Goal: Task Accomplishment & Management: Manage account settings

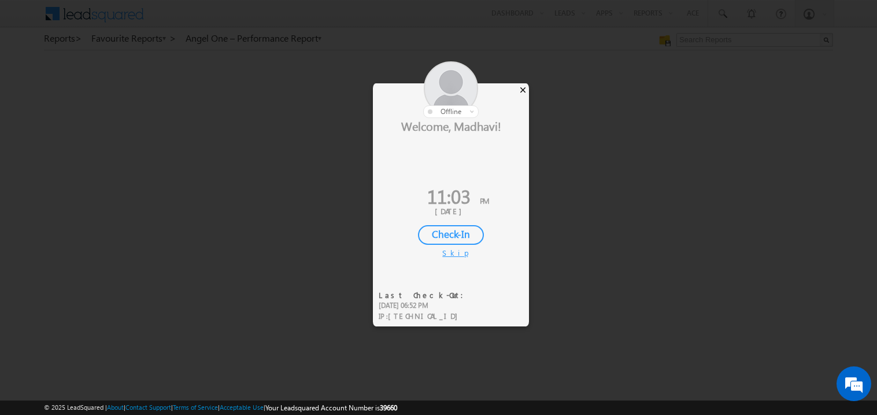
click at [524, 93] on div "×" at bounding box center [523, 89] width 12 height 13
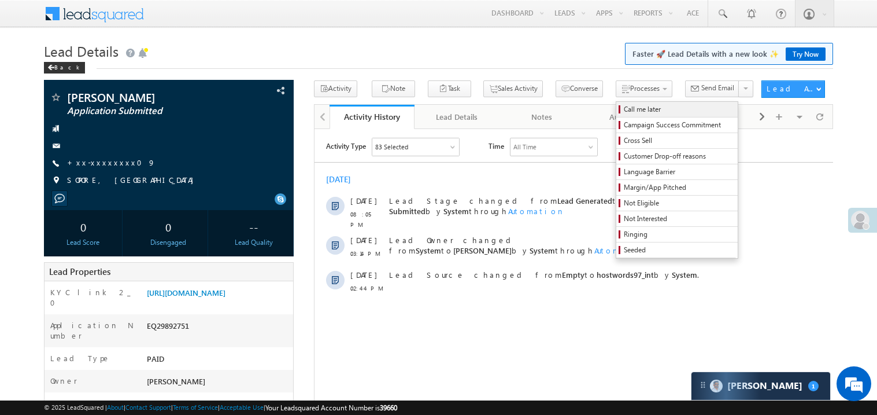
click at [624, 109] on span "Call me later" at bounding box center [679, 109] width 110 height 10
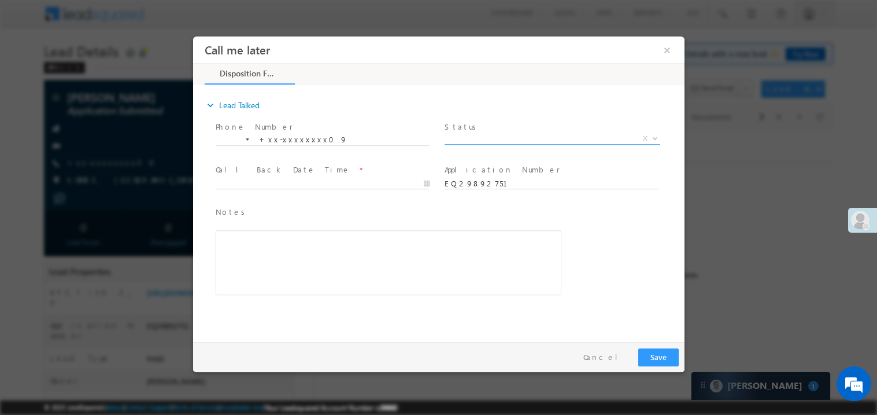
click at [482, 137] on span "X" at bounding box center [552, 138] width 216 height 12
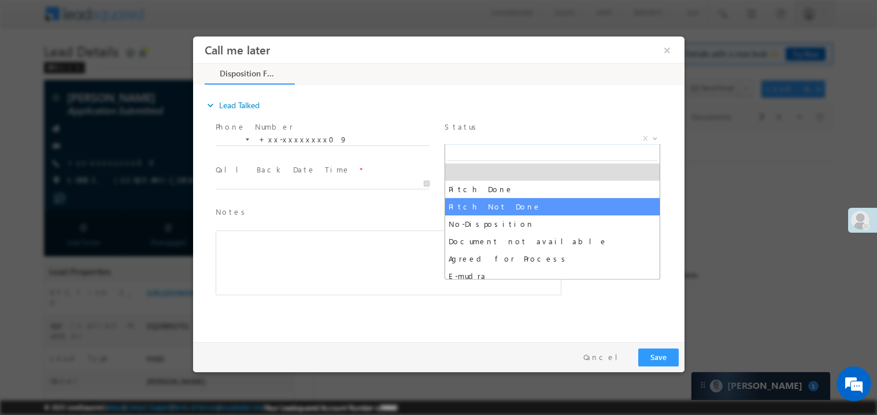
select select "Pitch Not Done"
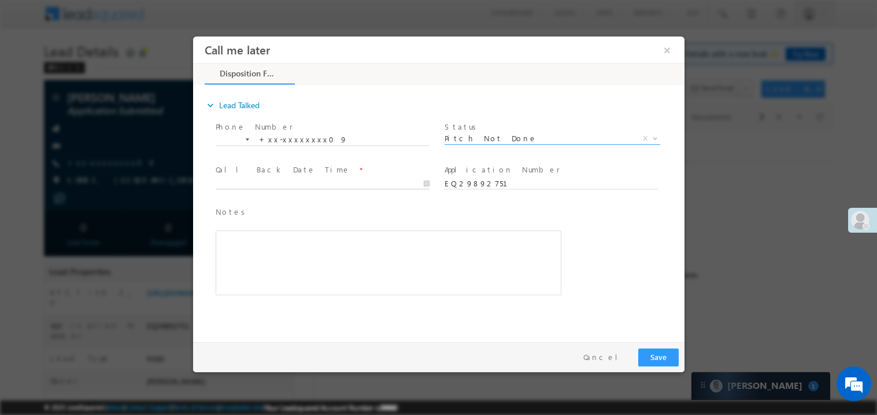
click at [260, 181] on body "Call me later ×" at bounding box center [439, 186] width 492 height 300
type input "10/02/25 11:04 PM"
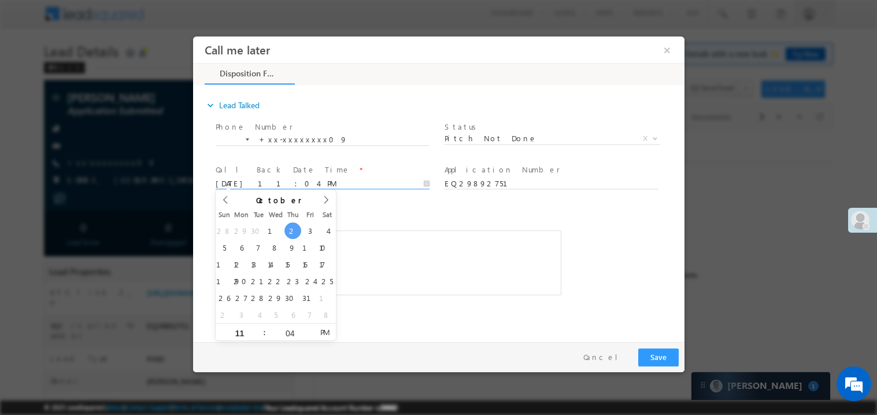
click at [427, 230] on div "Rich Text Editor, 40788eee-0fb2-11ec-a811-0adc8a9d82c2__tab1__section1__Notes__…" at bounding box center [388, 262] width 346 height 65
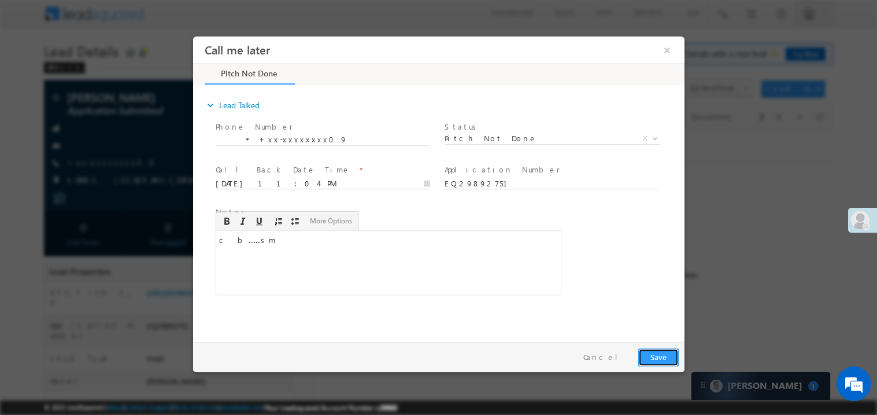
click at [657, 348] on button "Save" at bounding box center [658, 357] width 40 height 18
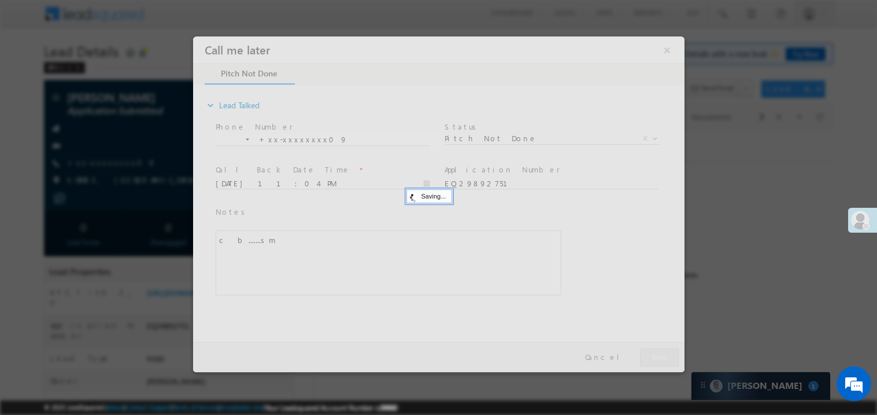
click at [657, 346] on div at bounding box center [439, 203] width 492 height 335
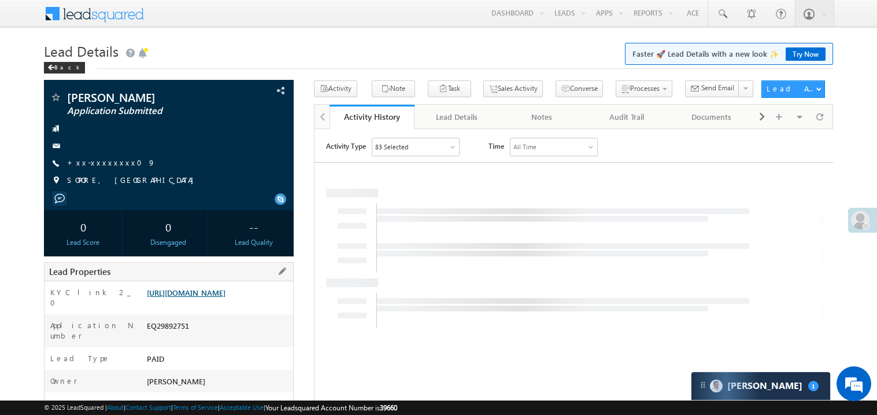
click at [226, 297] on link "https://angelbroking1-pk3em7sa.customui-test.leadsquared.com?leadId=1db77b61-3f…" at bounding box center [186, 292] width 79 height 10
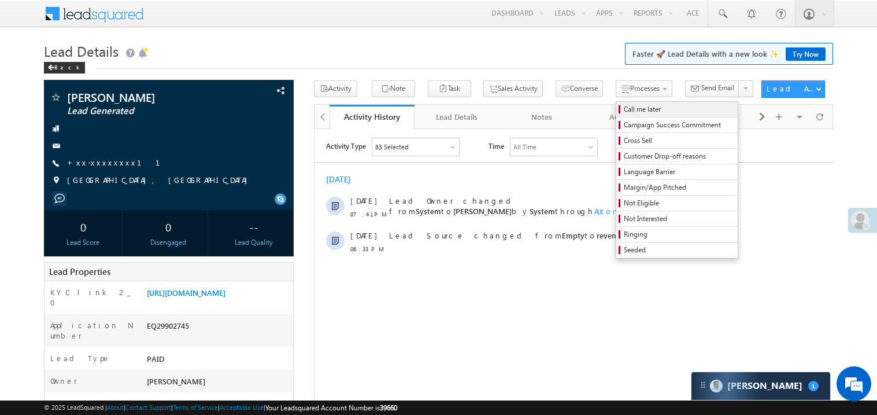
click at [624, 106] on span "Call me later" at bounding box center [679, 109] width 110 height 10
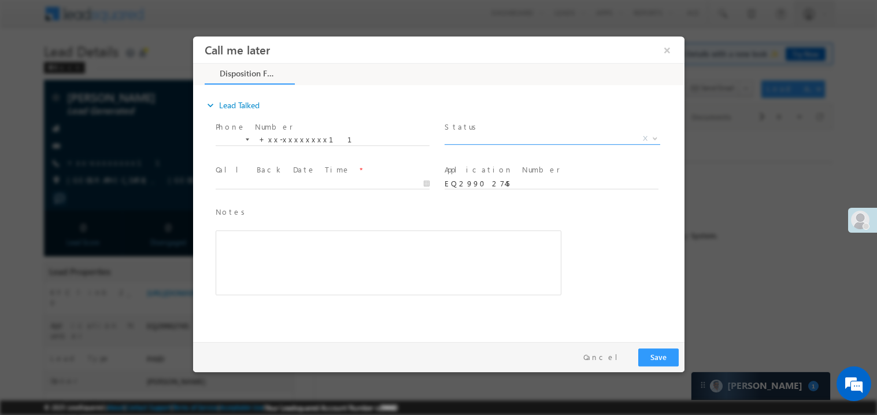
click at [474, 132] on span "X" at bounding box center [552, 138] width 216 height 12
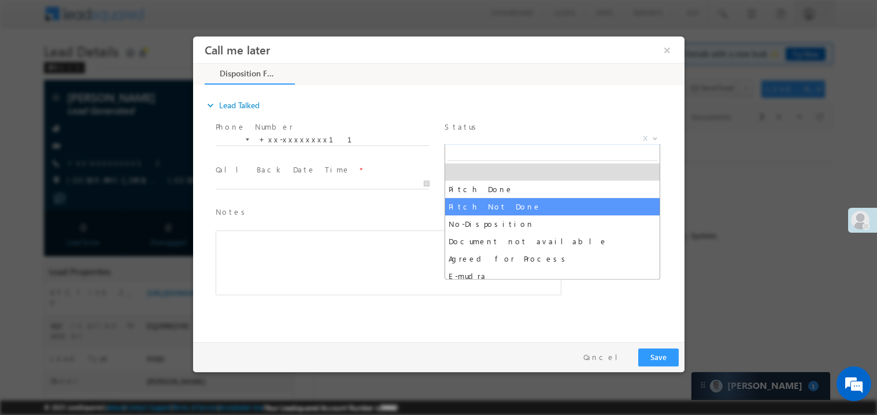
select select "Pitch Not Done"
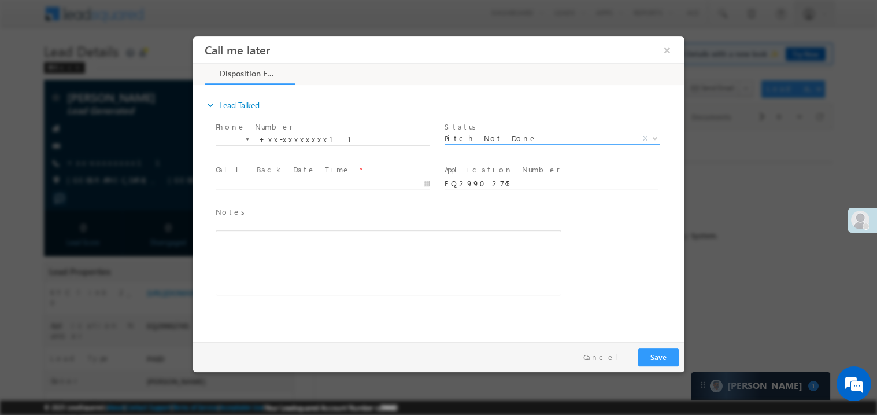
click at [291, 179] on body "Call me later ×" at bounding box center [439, 186] width 492 height 300
type input "[DATE] 11:06 PM"
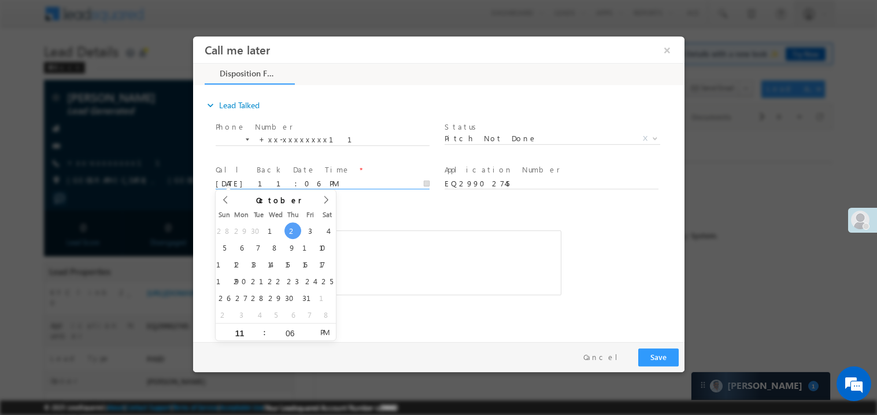
click at [393, 268] on div "Rich Text Editor, 40788eee-0fb2-11ec-a811-0adc8a9d82c2__tab1__section1__Notes__…" at bounding box center [388, 262] width 346 height 65
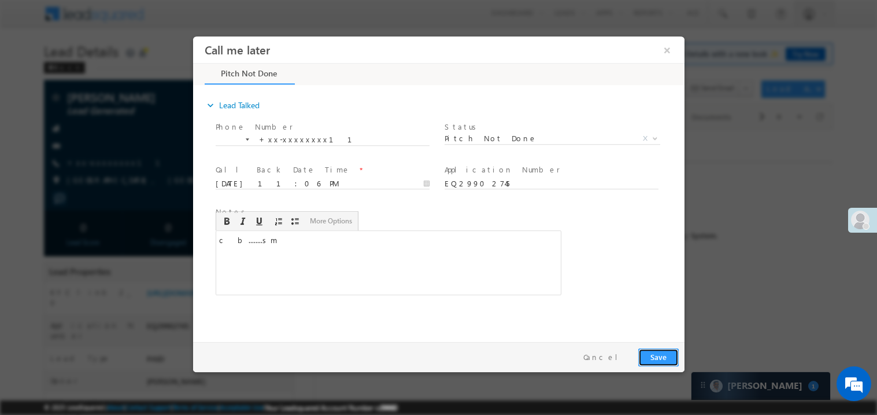
click at [662, 351] on button "Save" at bounding box center [658, 357] width 40 height 18
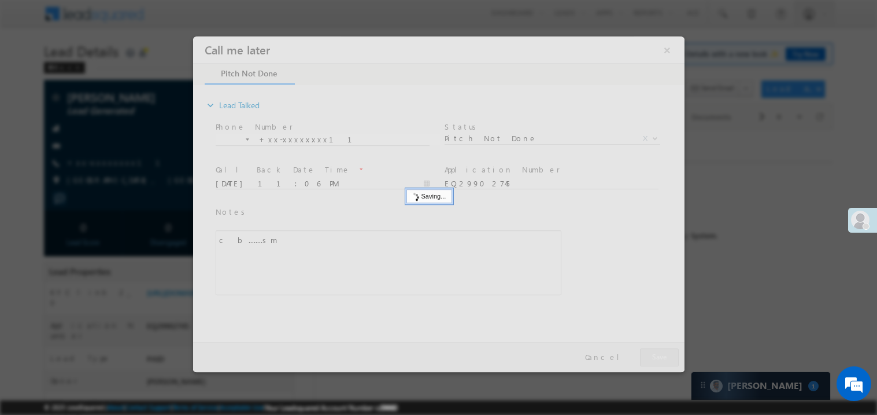
click at [662, 351] on div at bounding box center [439, 203] width 492 height 335
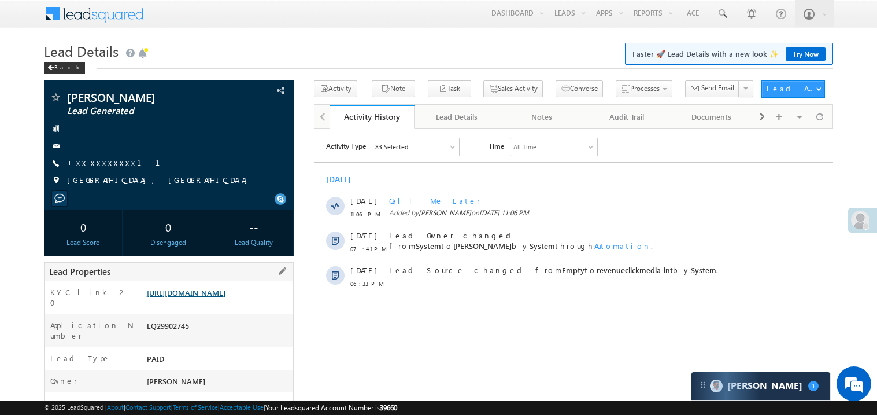
click at [187, 297] on link "[URL][DOMAIN_NAME]" at bounding box center [186, 292] width 79 height 10
click at [216, 297] on link "[URL][DOMAIN_NAME]" at bounding box center [186, 292] width 79 height 10
